Goal: Task Accomplishment & Management: Manage account settings

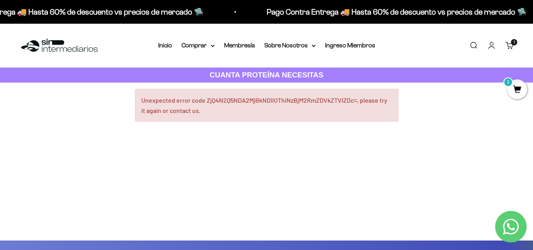
click at [517, 93] on span "1" at bounding box center [517, 89] width 20 height 20
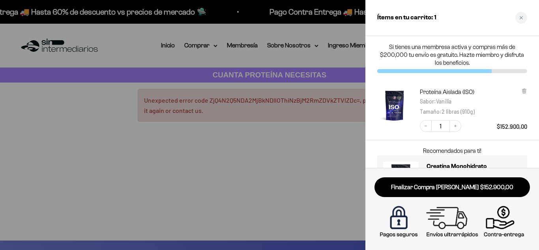
click at [265, 158] on div at bounding box center [269, 125] width 539 height 250
